Goal: Information Seeking & Learning: Learn about a topic

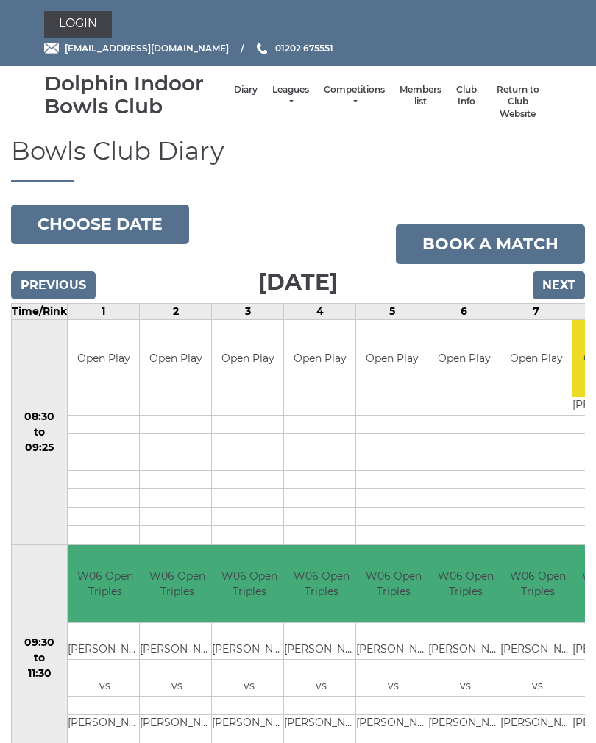
click at [556, 288] on input "Next" at bounding box center [559, 286] width 52 height 28
click at [278, 96] on link "Leagues" at bounding box center [290, 96] width 37 height 24
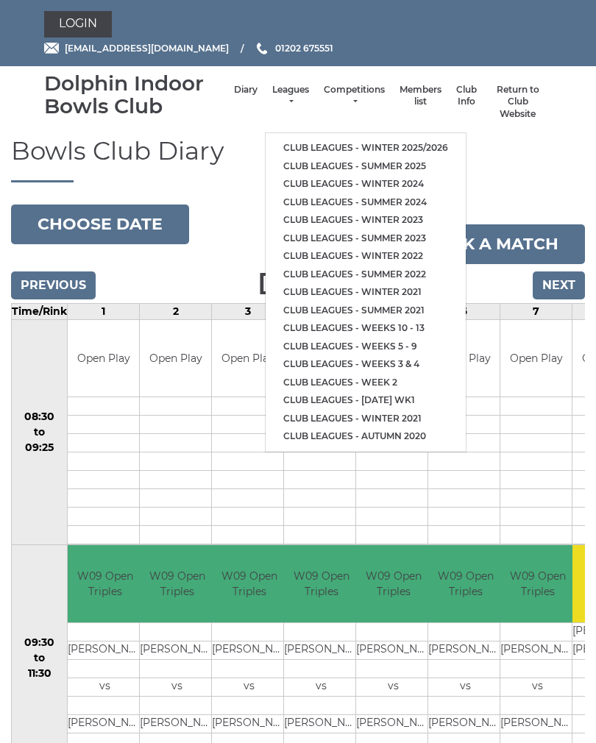
click at [419, 140] on link "Club leagues - Winter 2025/2026" at bounding box center [366, 148] width 200 height 18
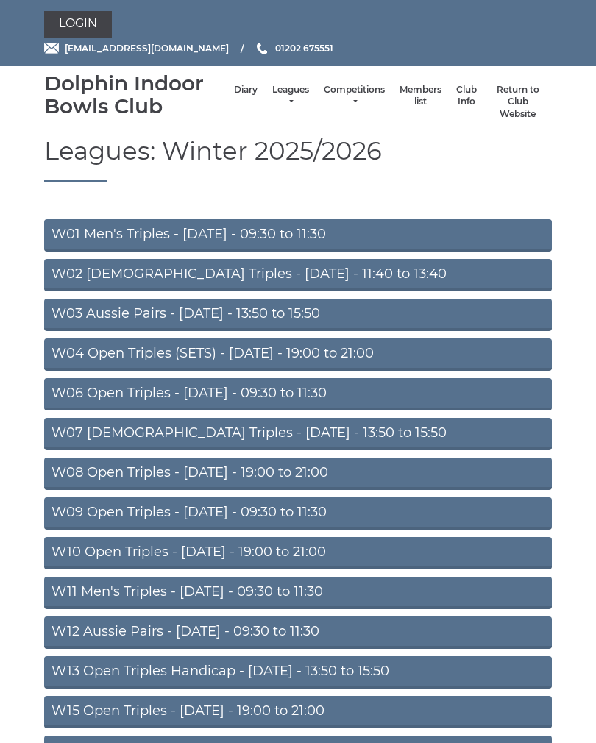
click at [400, 514] on link "W09 Open Triples - [DATE] - 09:30 to 11:30" at bounding box center [298, 513] width 508 height 32
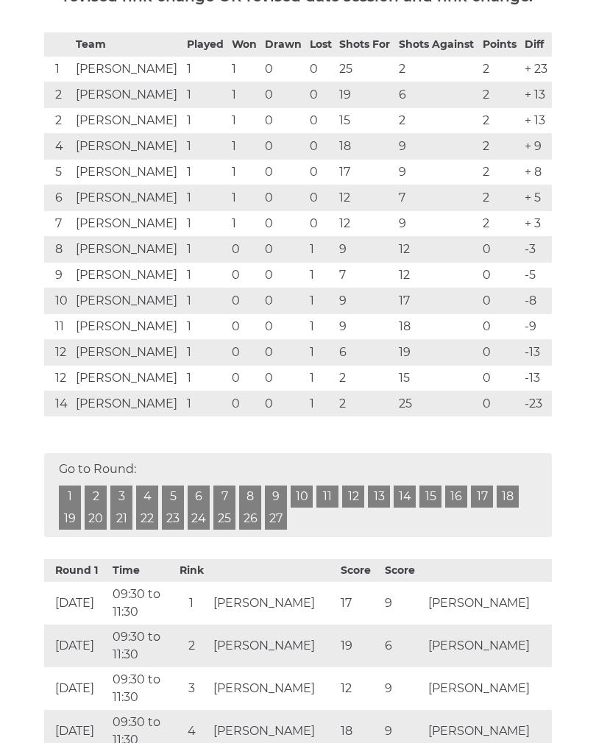
scroll to position [313, 0]
